Goal: Task Accomplishment & Management: Complete application form

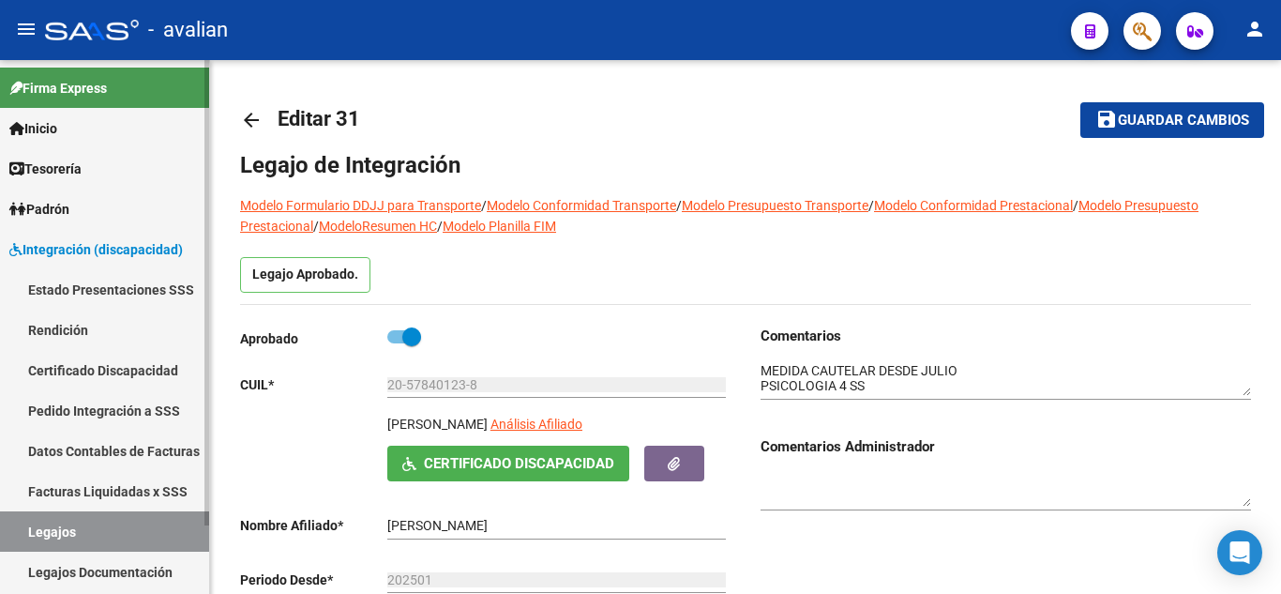
scroll to position [173, 0]
click at [45, 524] on link "Legajos" at bounding box center [104, 531] width 209 height 40
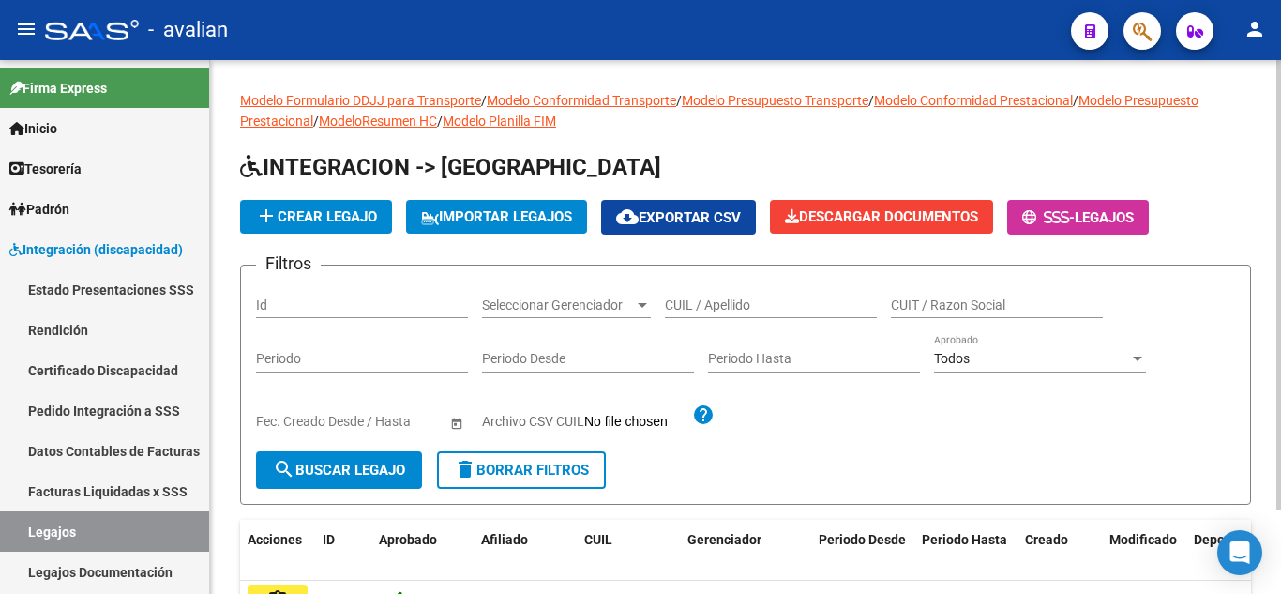
click at [715, 315] on div "CUIL / Apellido" at bounding box center [771, 299] width 212 height 38
paste input "20477683488"
type input "20477683488"
click at [289, 462] on mat-icon "search" at bounding box center [284, 469] width 23 height 23
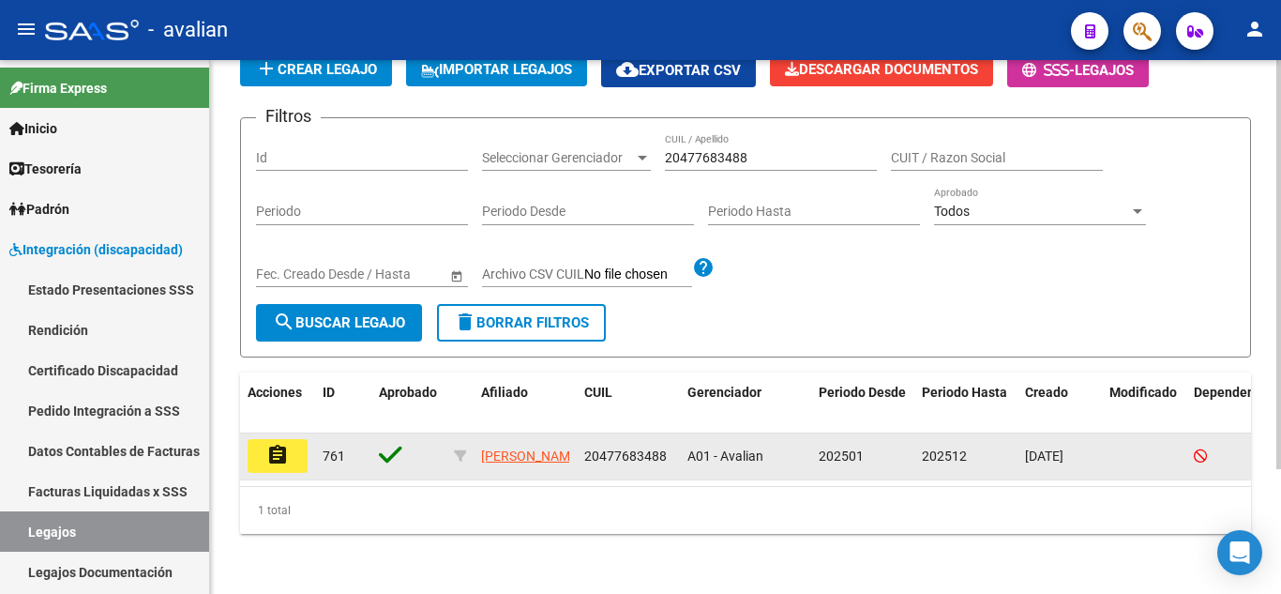
click at [274, 444] on mat-icon "assignment" at bounding box center [277, 455] width 23 height 23
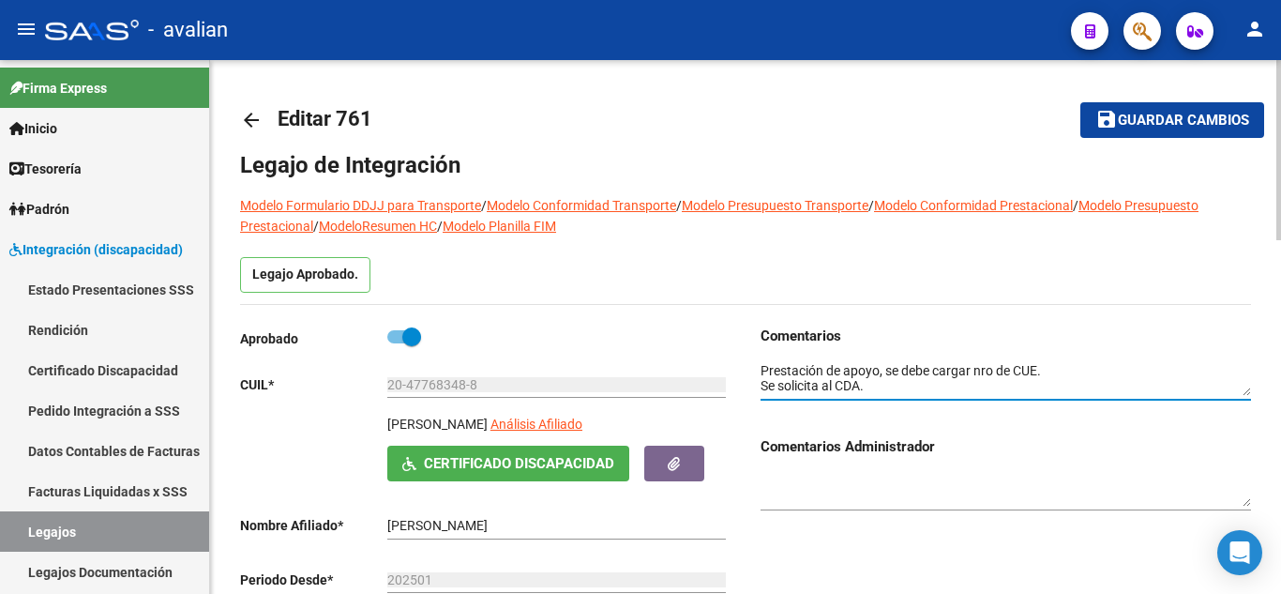
click at [850, 385] on textarea at bounding box center [1006, 379] width 491 height 36
click at [902, 383] on textarea at bounding box center [1006, 379] width 491 height 36
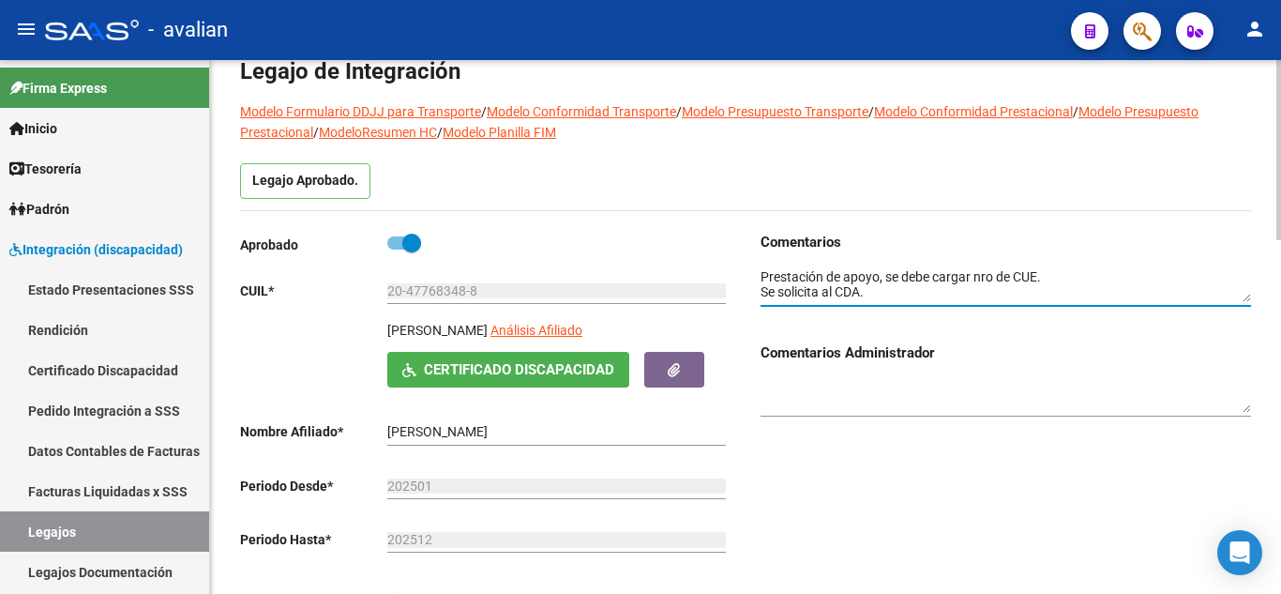
drag, startPoint x: 885, startPoint y: 293, endPoint x: 713, endPoint y: 262, distance: 174.4
click at [713, 262] on div "Aprobado CUIL * 20-47768348-8 Ingresar CUIL [PERSON_NAME] Análisis Afiliado Cer…" at bounding box center [745, 436] width 1011 height 408
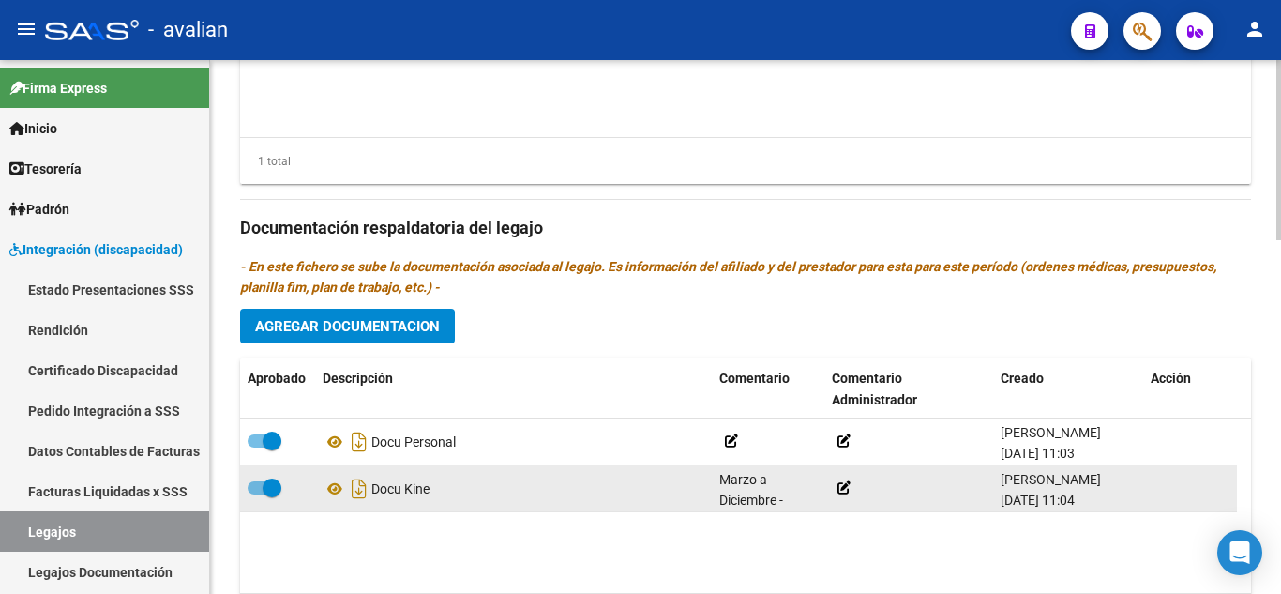
scroll to position [1046, 0]
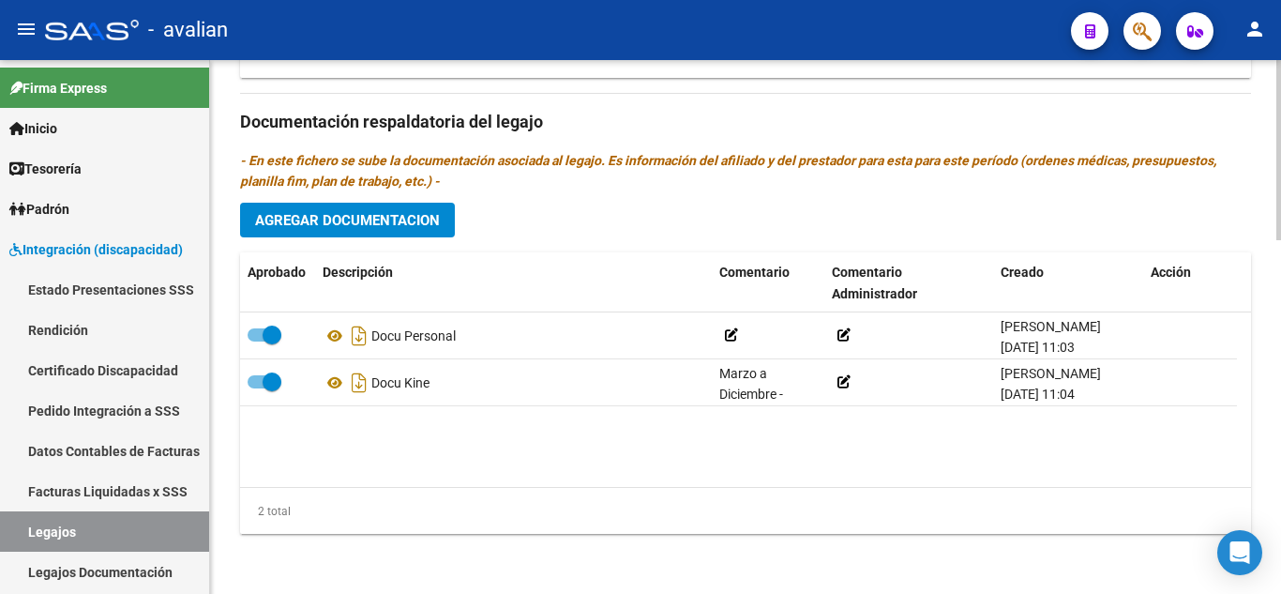
click at [371, 217] on span "Agregar Documentacion" at bounding box center [347, 220] width 185 height 17
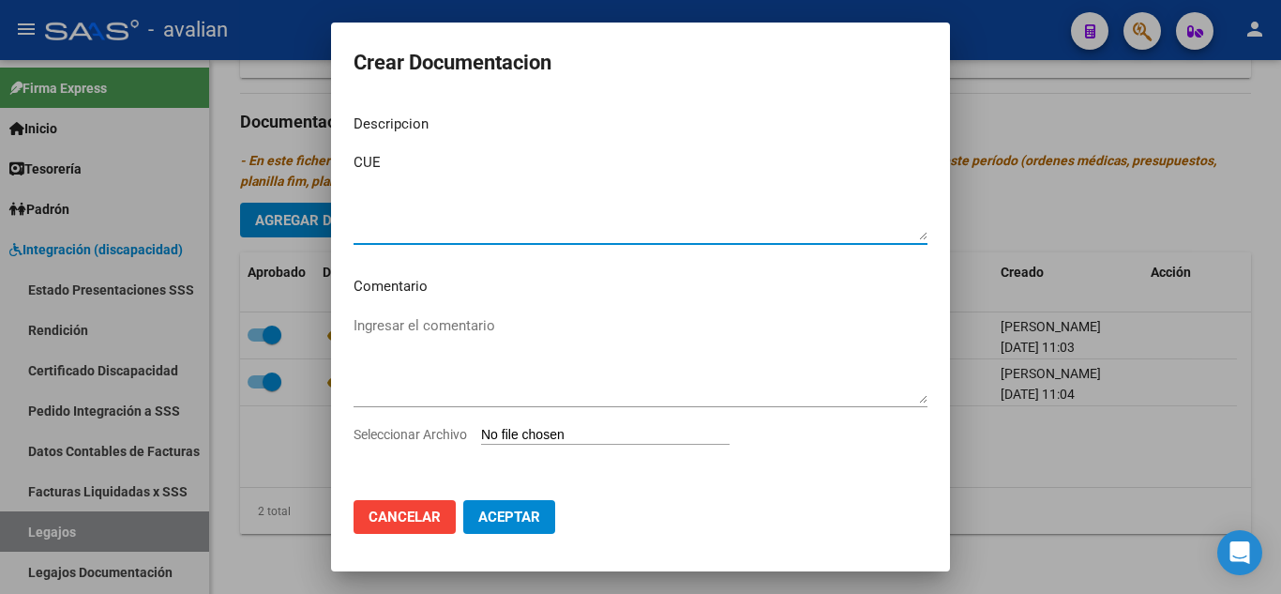
type textarea "CUE"
click at [530, 440] on input "Seleccionar Archivo" at bounding box center [605, 436] width 249 height 18
type input "C:\fakepath\cue.jpg"
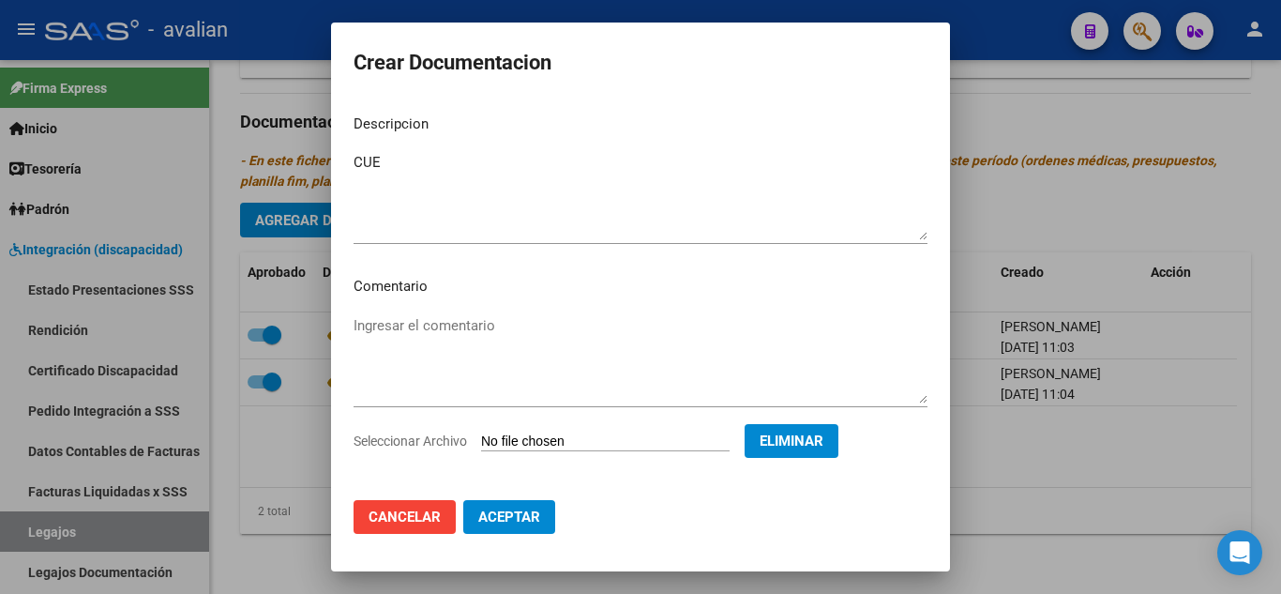
click at [541, 520] on button "Aceptar" at bounding box center [509, 517] width 92 height 34
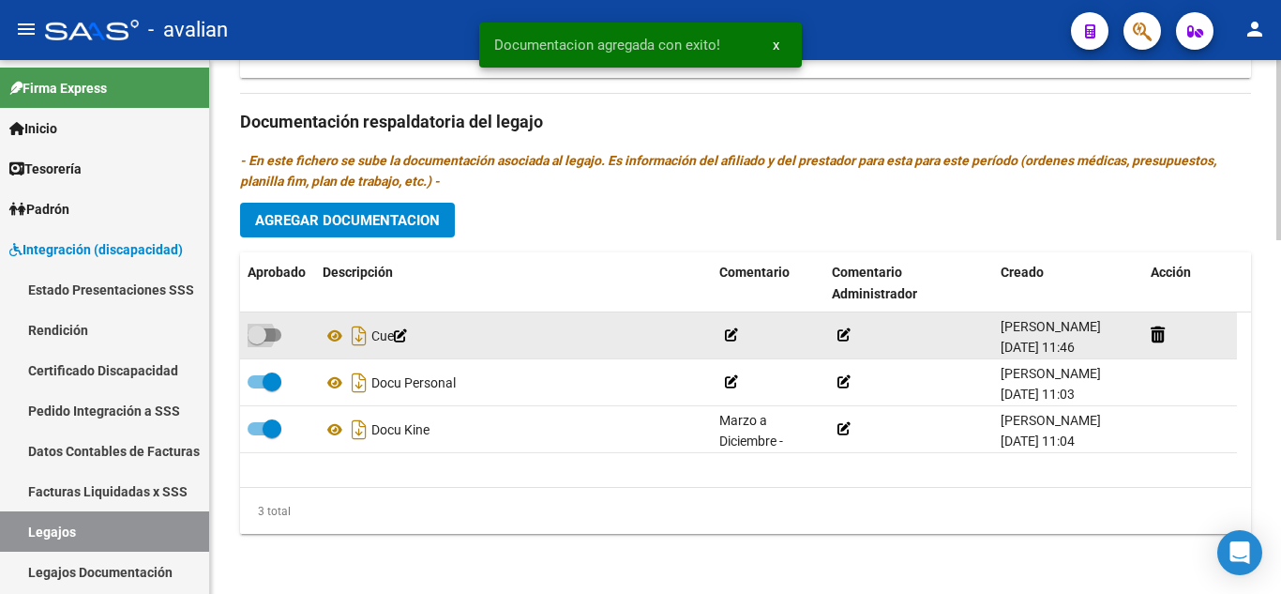
click at [277, 328] on span at bounding box center [265, 334] width 34 height 13
click at [257, 341] on input "checkbox" at bounding box center [256, 341] width 1 height 1
checkbox input "true"
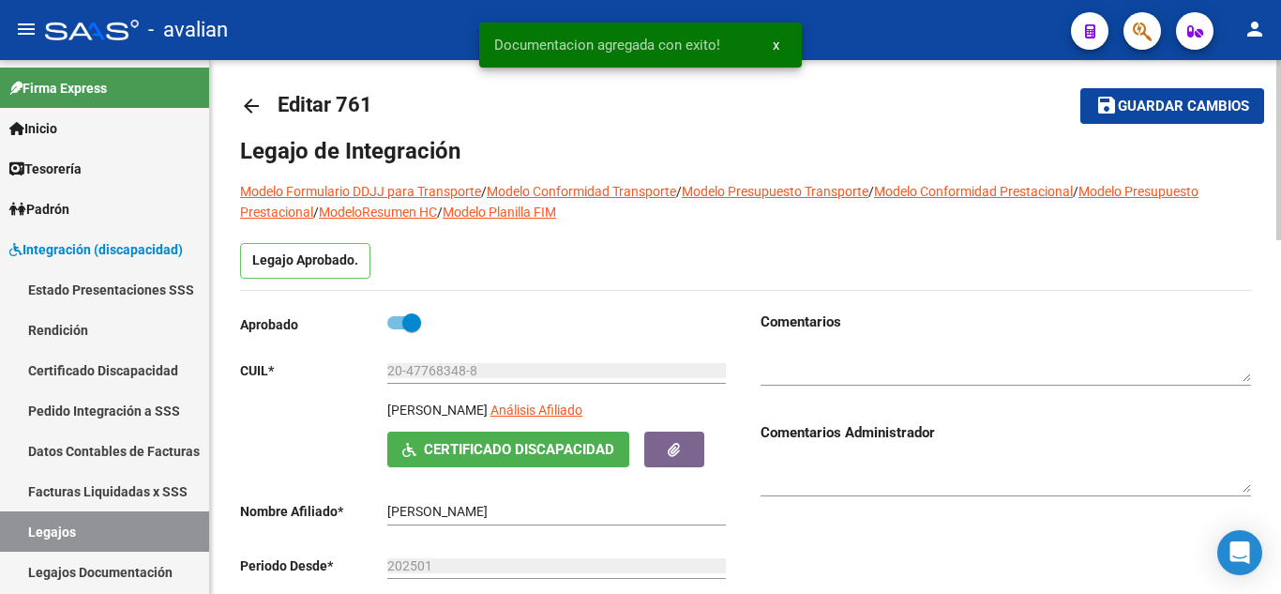
scroll to position [0, 0]
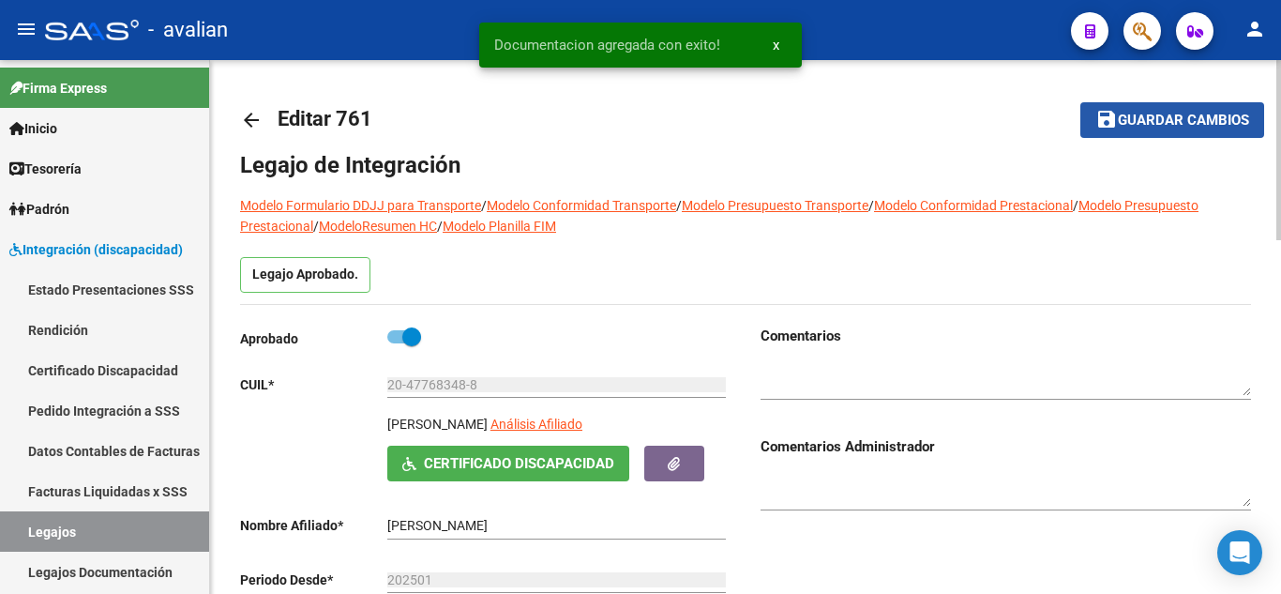
drag, startPoint x: 1189, startPoint y: 125, endPoint x: 1132, endPoint y: 143, distance: 59.9
click at [1189, 125] on span "Guardar cambios" at bounding box center [1183, 121] width 131 height 17
